Goal: Transaction & Acquisition: Purchase product/service

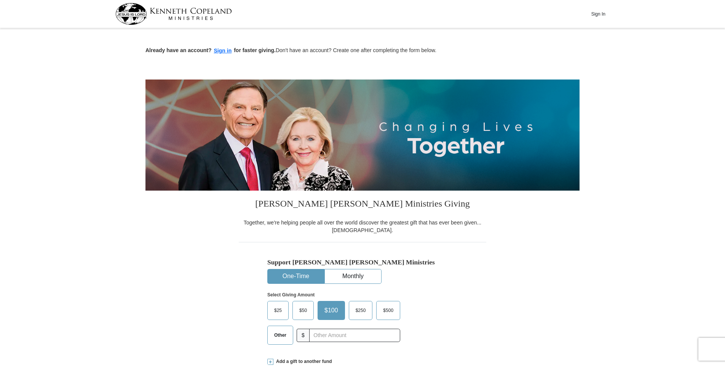
click at [284, 339] on span "Other" at bounding box center [280, 335] width 20 height 11
click at [0, 0] on input "Other" at bounding box center [0, 0] width 0 height 0
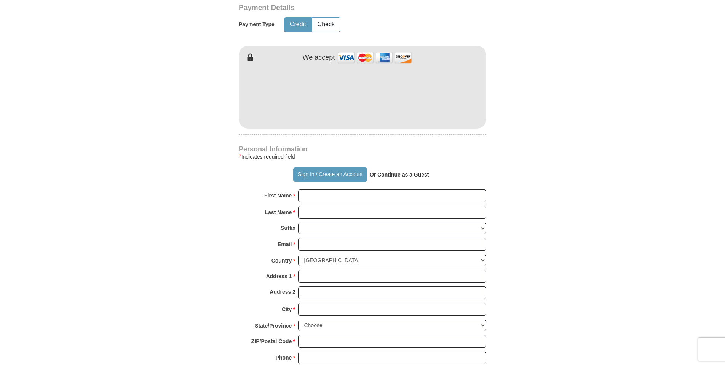
scroll to position [304, 0]
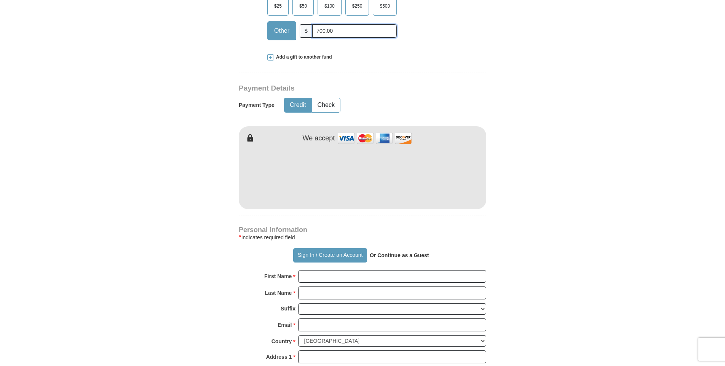
type input "700.00"
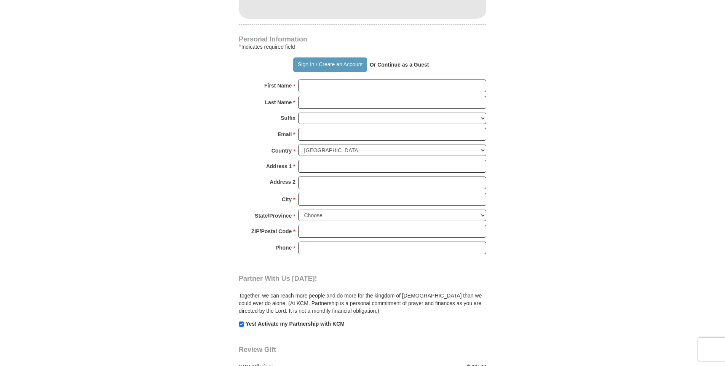
scroll to position [495, 0]
click at [321, 84] on input "First Name *" at bounding box center [392, 86] width 188 height 13
type input "[PERSON_NAME]"
type input "[EMAIL_ADDRESS][DOMAIN_NAME]"
type input "[STREET_ADDRESS]"
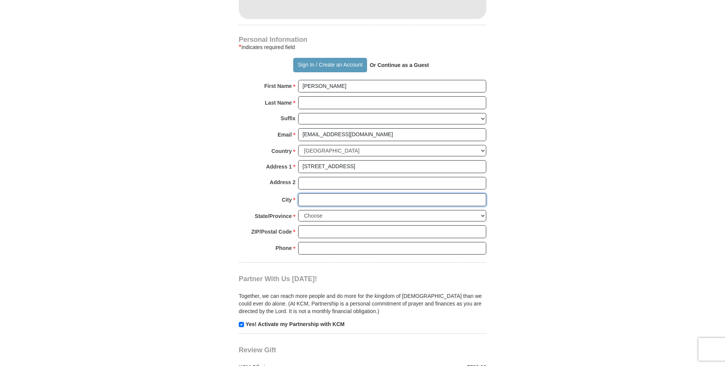
type input "Grandview"
select select "MO"
type input "64030-3502"
type input "6164038245"
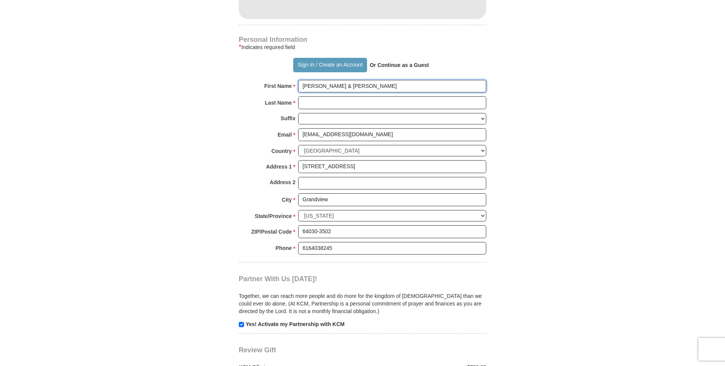
type input "[PERSON_NAME] & [PERSON_NAME]"
click at [388, 100] on input "Last Name *" at bounding box center [392, 102] width 188 height 13
type input "[PERSON_NAME]"
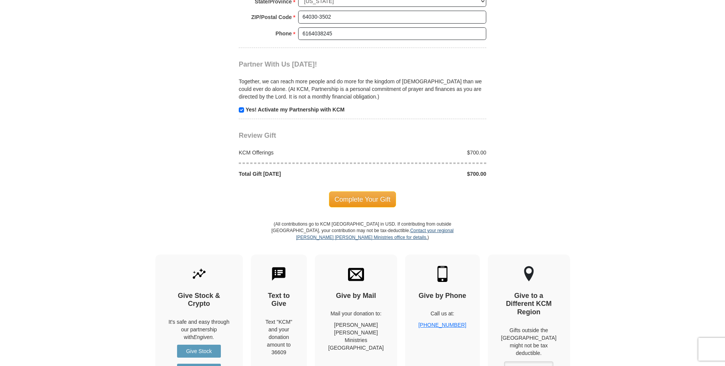
scroll to position [723, 0]
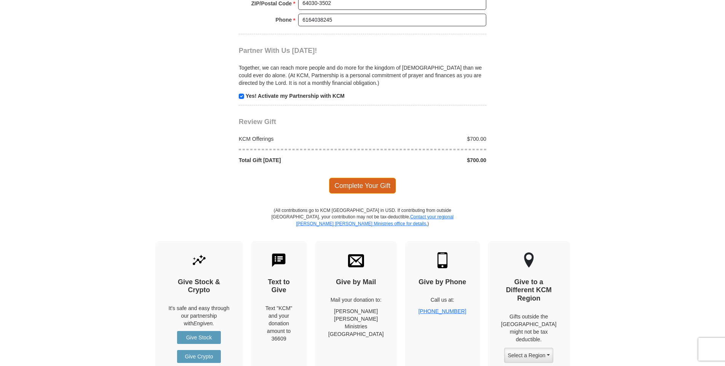
click at [360, 188] on span "Complete Your Gift" at bounding box center [362, 186] width 67 height 16
